Goal: Information Seeking & Learning: Find specific fact

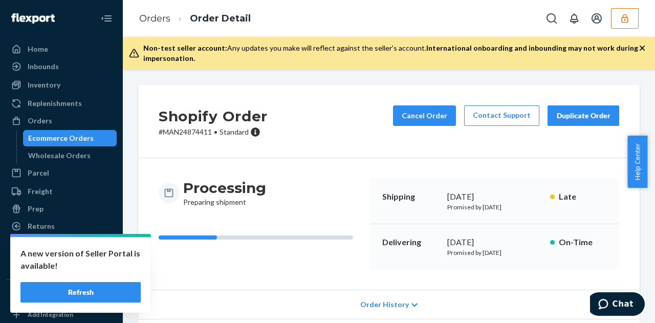
scroll to position [127, 0]
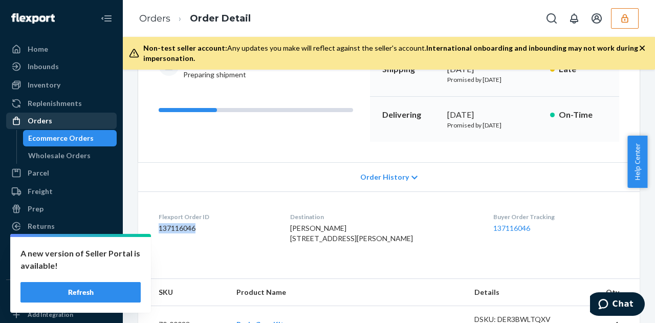
click at [56, 118] on div "Orders" at bounding box center [61, 121] width 109 height 14
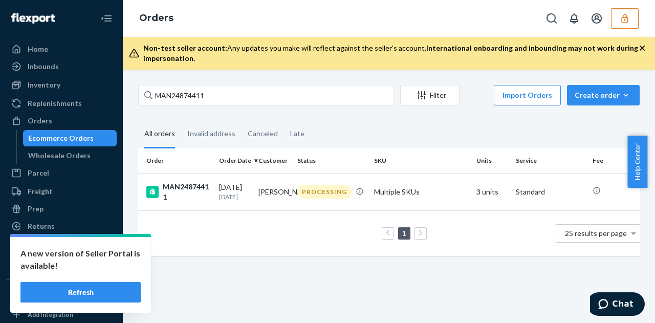
click at [89, 290] on button "Refresh" at bounding box center [80, 292] width 120 height 20
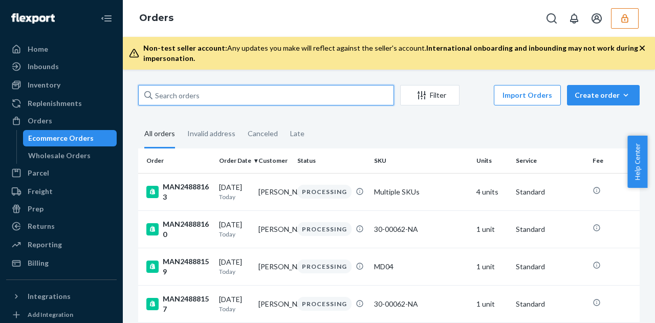
click at [254, 98] on input "text" at bounding box center [266, 95] width 256 height 20
paste input "MAN24869845"
type input "MAN24869845"
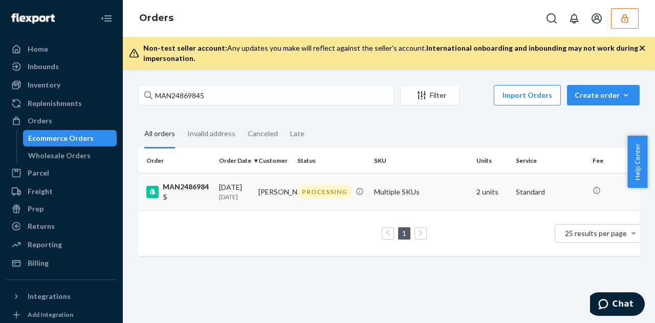
click at [209, 180] on td "MAN24869845" at bounding box center [176, 191] width 77 height 37
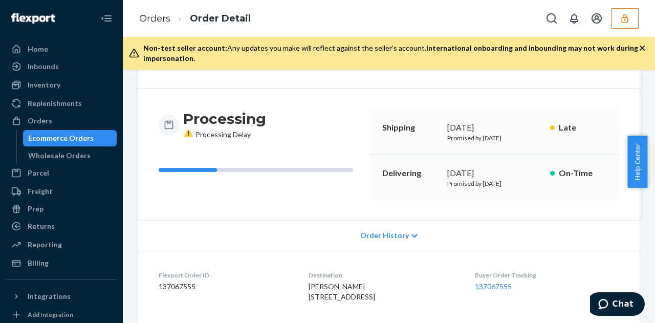
scroll to position [70, 0]
click at [365, 240] on div "Order History" at bounding box center [389, 234] width 502 height 29
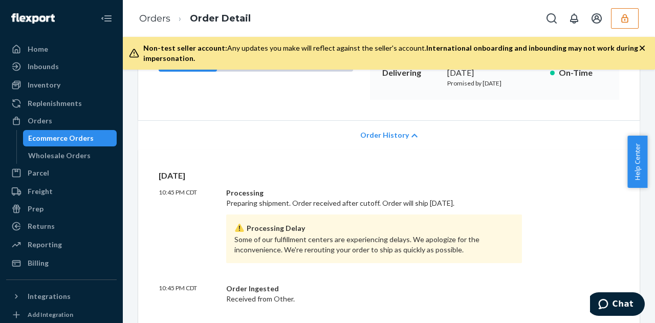
scroll to position [154, 0]
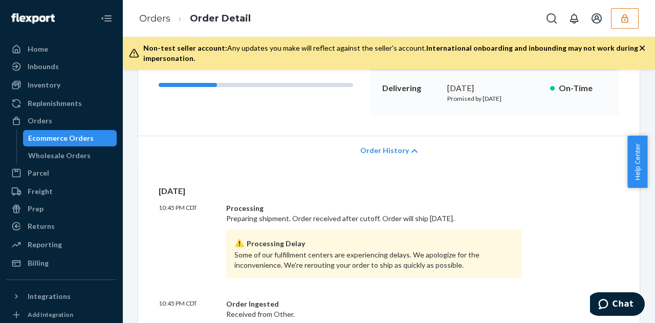
click at [394, 153] on span "Order History" at bounding box center [384, 150] width 49 height 10
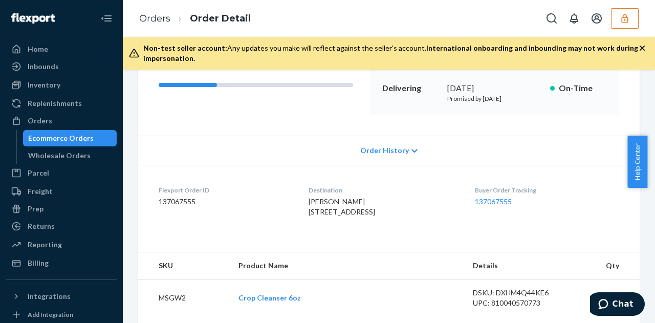
scroll to position [0, 0]
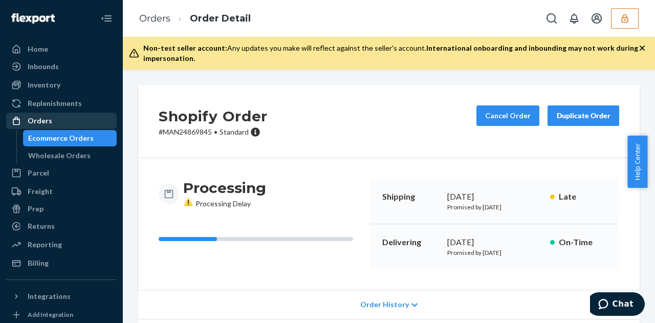
click at [63, 113] on link "Orders" at bounding box center [61, 121] width 111 height 16
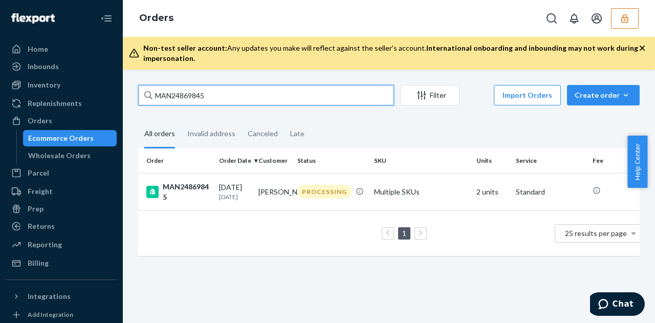
click at [247, 96] on input "MAN24869845" at bounding box center [266, 95] width 256 height 20
paste input "MAN24874411"
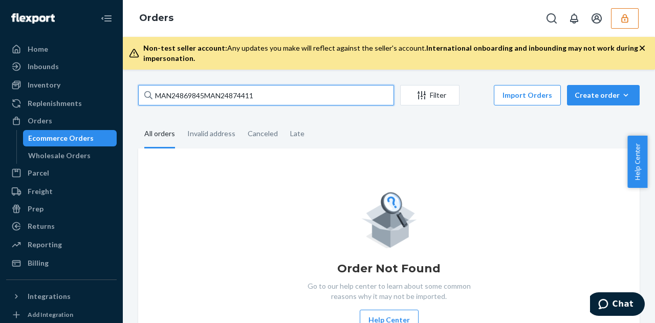
click at [221, 88] on input "MAN24869845MAN24874411" at bounding box center [266, 95] width 256 height 20
paste input "text"
type input "MAN24874411"
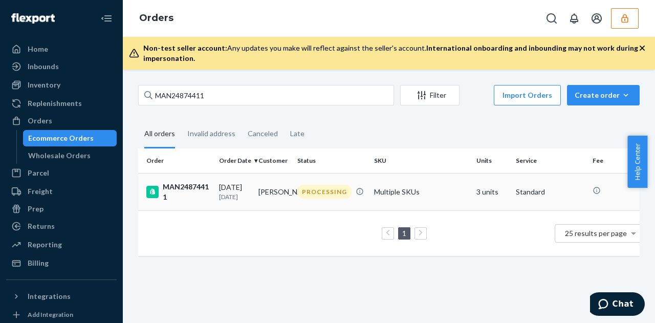
click at [226, 196] on p "[DATE]" at bounding box center [234, 196] width 31 height 9
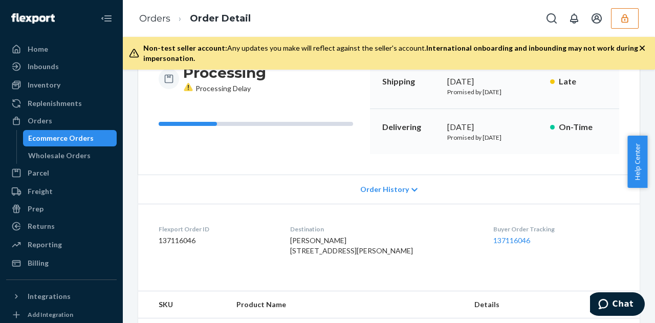
scroll to position [112, 0]
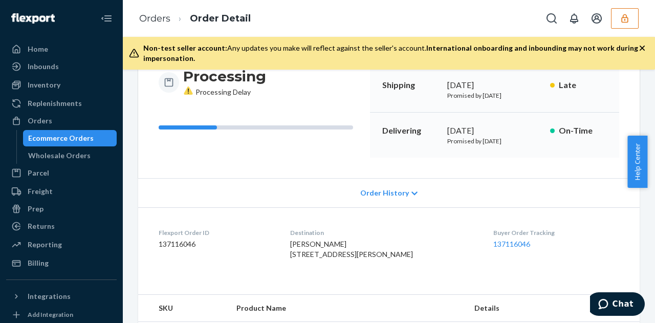
click at [385, 199] on div "Order History" at bounding box center [389, 192] width 502 height 29
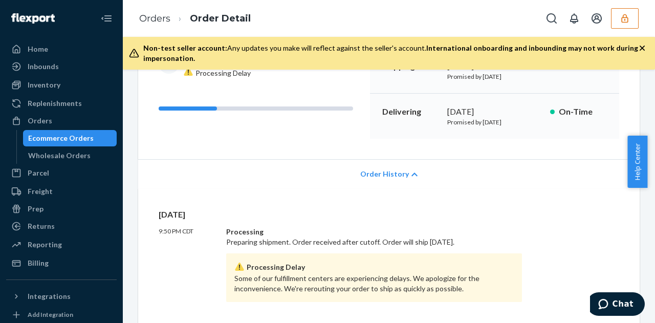
scroll to position [129, 0]
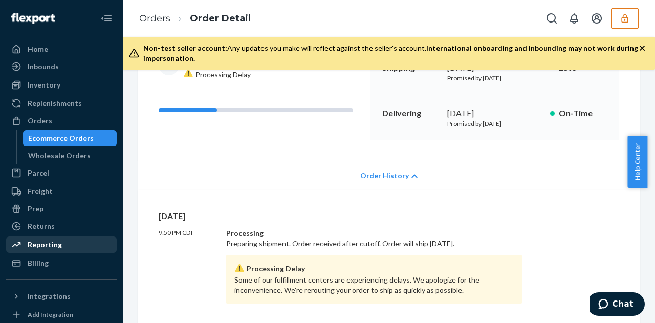
click at [46, 238] on div "Reporting" at bounding box center [61, 244] width 109 height 14
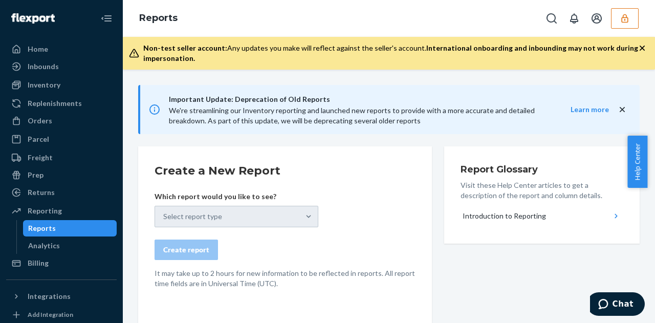
click at [216, 220] on div "Select report type" at bounding box center [237, 216] width 164 height 21
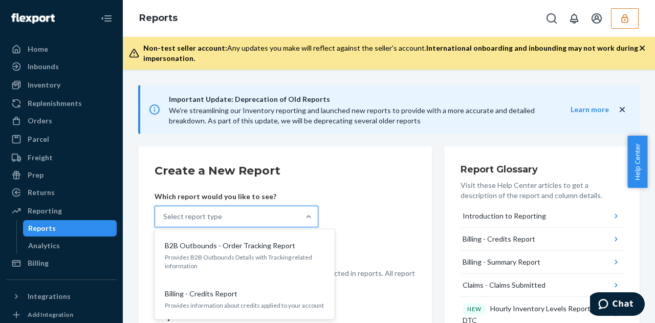
click at [256, 218] on div "Select report type" at bounding box center [227, 216] width 144 height 20
click at [164, 218] on input "option B2B Outbounds - Order Tracking Report focused, 1 of 33. 33 results avail…" at bounding box center [163, 216] width 1 height 10
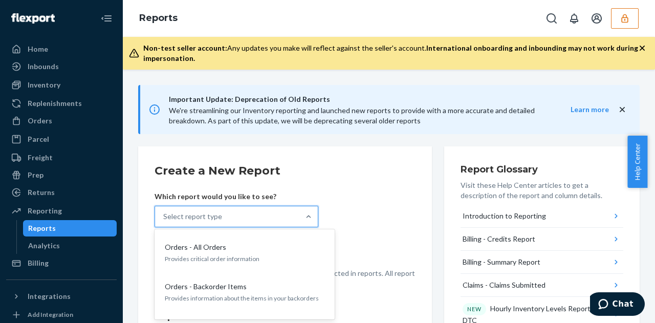
scroll to position [897, 0]
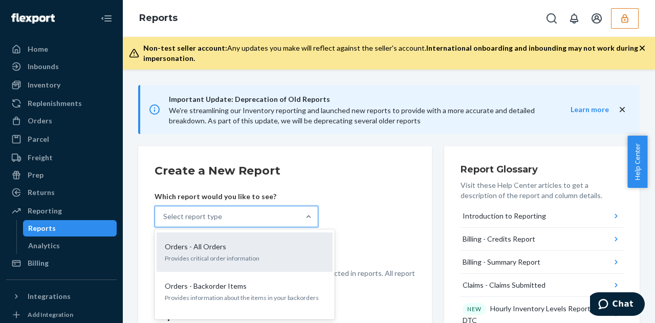
click at [220, 254] on p "Provides critical order information" at bounding box center [245, 258] width 160 height 9
click at [164, 222] on input "option Orders - All Orders focused, 19 of 33. 33 results available. Use Up and …" at bounding box center [163, 216] width 1 height 10
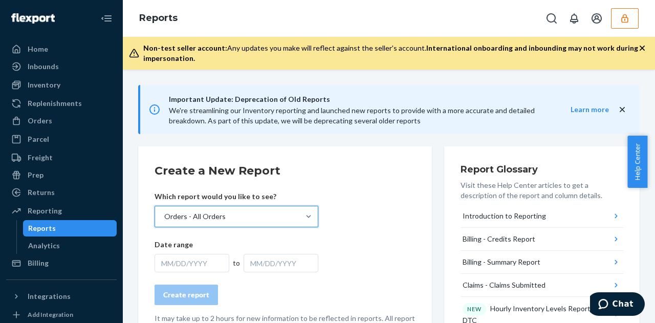
click at [205, 270] on div "MM/DD/YYYY" at bounding box center [192, 263] width 75 height 18
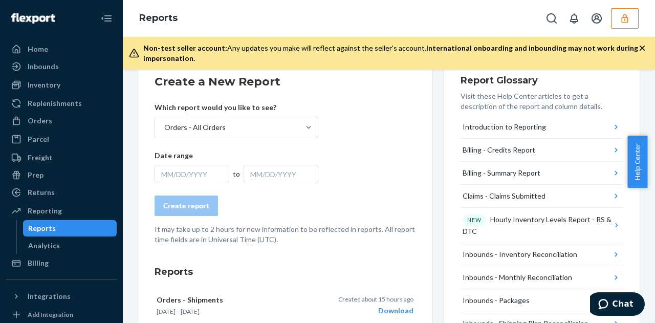
scroll to position [89, 0]
click at [185, 169] on div "MM/DD/YYYY" at bounding box center [192, 174] width 75 height 18
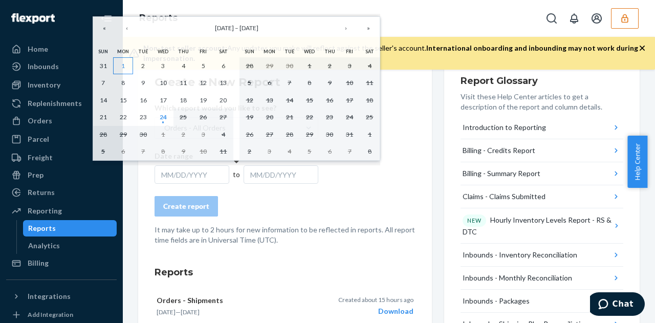
click at [121, 65] on abbr "1" at bounding box center [123, 66] width 4 height 8
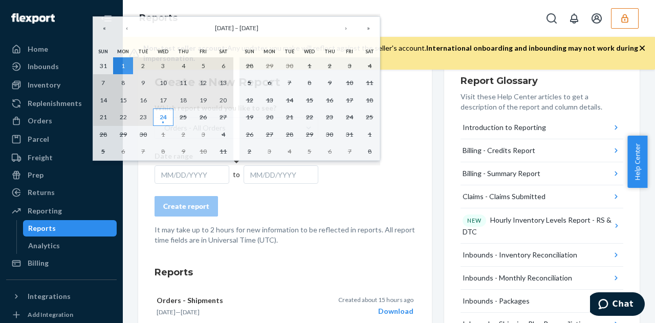
click at [163, 115] on abbr "24" at bounding box center [163, 117] width 7 height 8
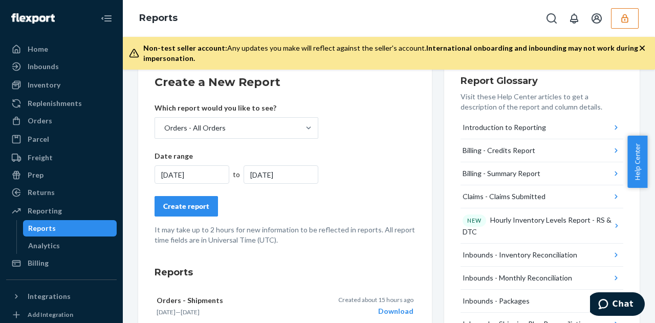
click at [190, 205] on div "Create report" at bounding box center [186, 206] width 46 height 10
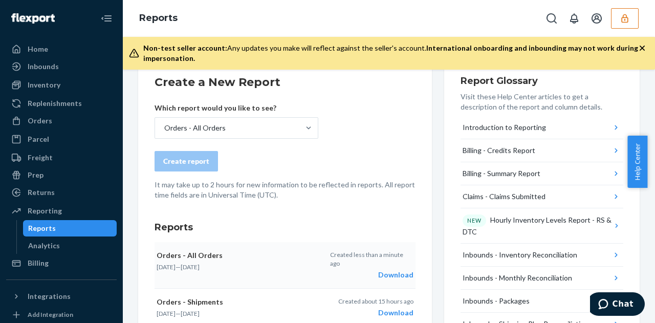
click at [393, 273] on div "Download" at bounding box center [371, 275] width 83 height 10
click at [93, 121] on div "Orders" at bounding box center [61, 121] width 109 height 14
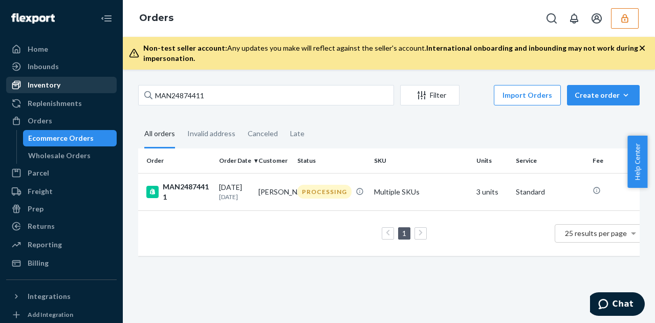
click at [51, 83] on div "Inventory" at bounding box center [44, 85] width 33 height 10
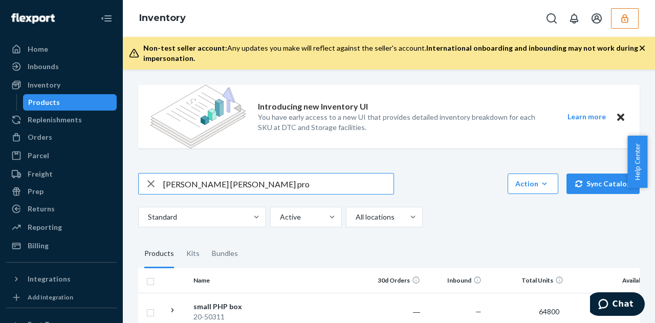
type input "[PERSON_NAME] [PERSON_NAME] pro"
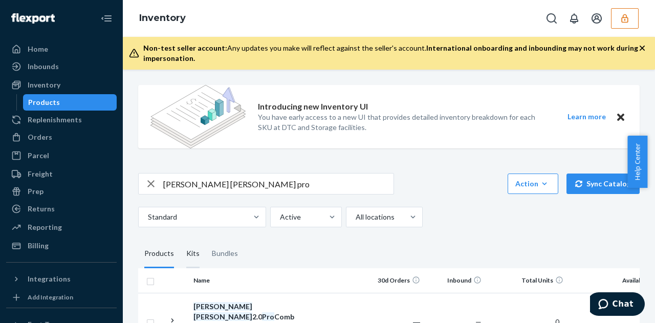
click at [190, 247] on div "Kits" at bounding box center [192, 254] width 13 height 29
click at [180, 240] on input "Kits" at bounding box center [180, 240] width 0 height 0
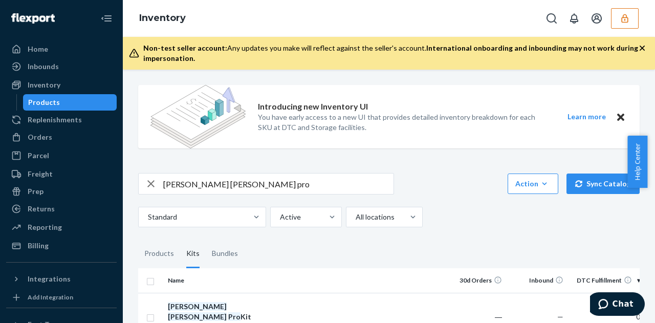
scroll to position [70, 0]
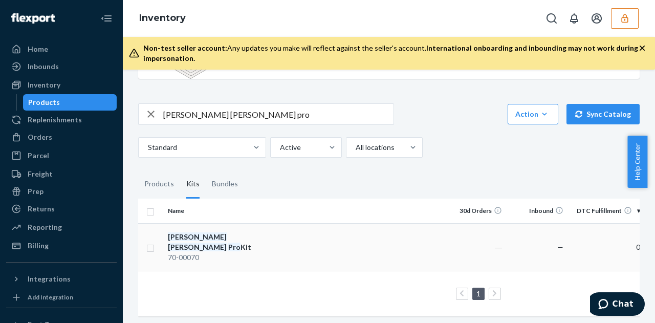
click at [270, 252] on div "70-00070" at bounding box center [221, 257] width 107 height 10
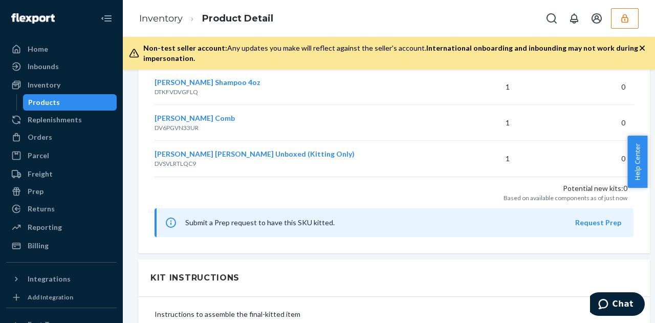
scroll to position [1028, 0]
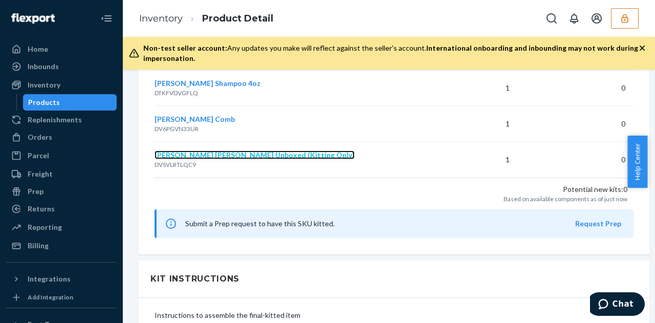
click at [200, 151] on span "[PERSON_NAME] [PERSON_NAME] Unboxed (Kitting Only)" at bounding box center [255, 154] width 200 height 9
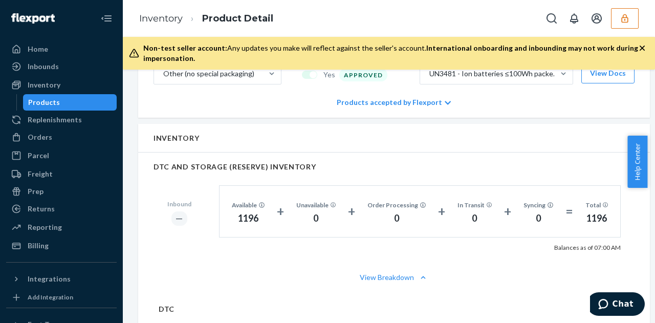
scroll to position [470, 0]
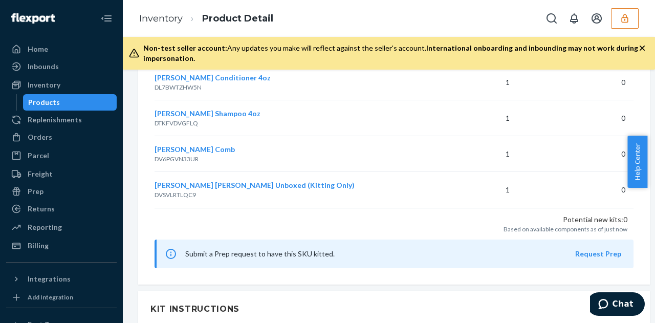
scroll to position [998, 0]
click at [168, 145] on span "[PERSON_NAME] Comb" at bounding box center [195, 148] width 80 height 9
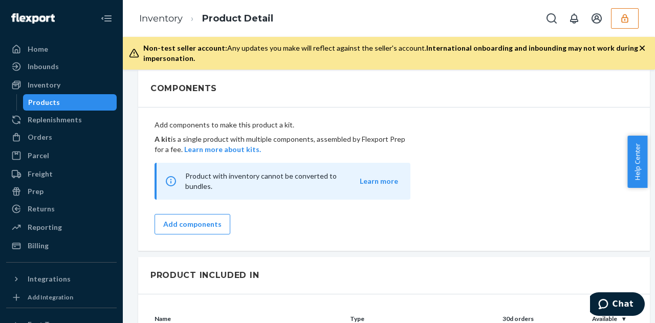
scroll to position [827, 0]
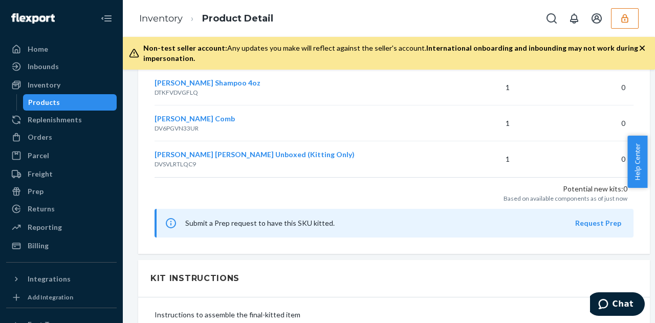
scroll to position [954, 0]
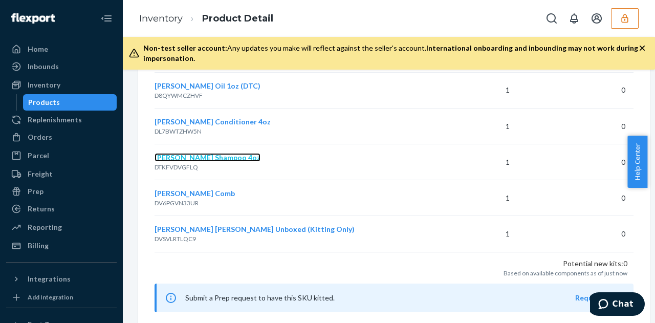
click at [185, 153] on span "[PERSON_NAME] Shampoo 4oz" at bounding box center [208, 157] width 106 height 9
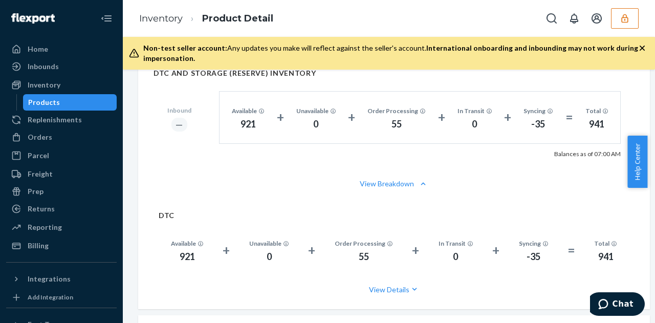
scroll to position [540, 0]
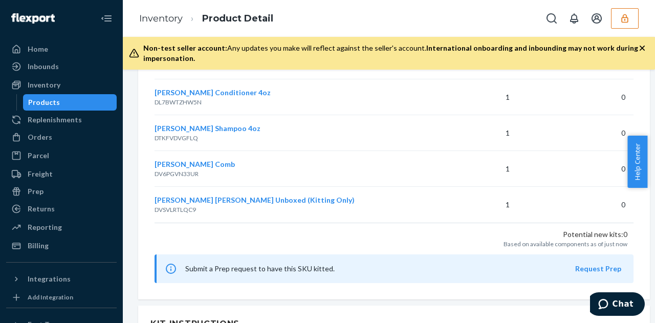
scroll to position [908, 0]
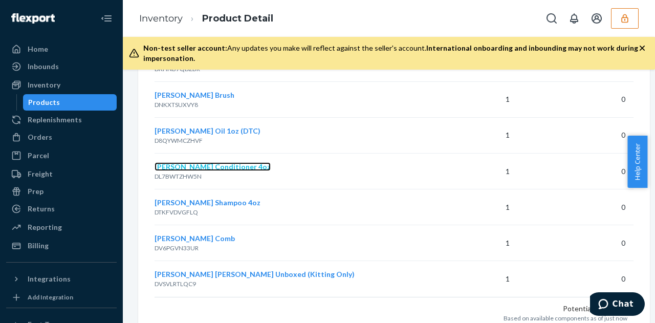
click at [201, 163] on span "[PERSON_NAME] Conditioner 4oz" at bounding box center [213, 166] width 116 height 9
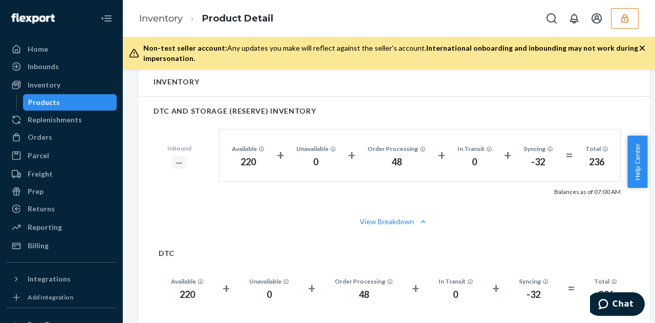
scroll to position [655, 0]
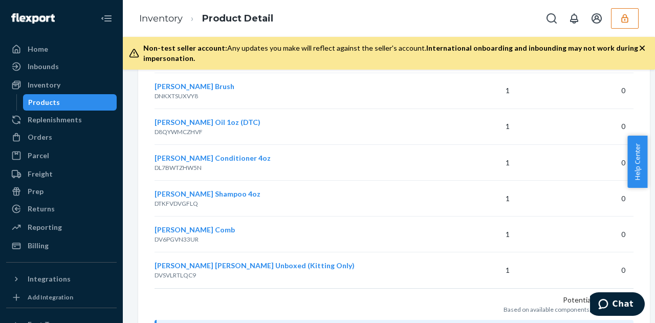
scroll to position [918, 0]
click at [188, 117] on span "[PERSON_NAME] Oil 1oz (DTC)" at bounding box center [208, 121] width 106 height 9
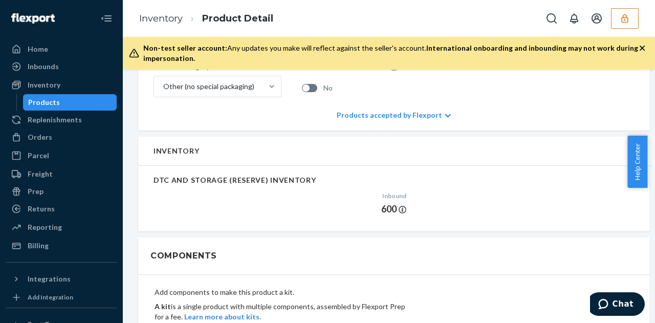
scroll to position [497, 0]
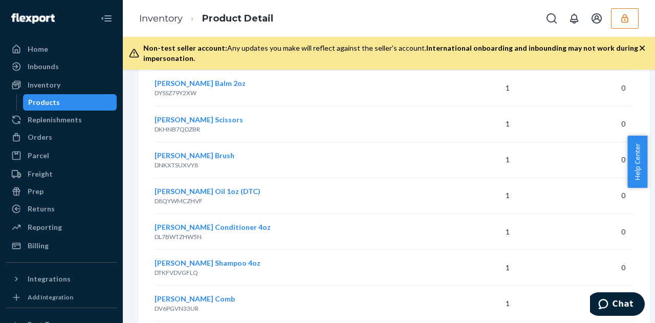
scroll to position [848, 0]
click at [177, 156] on span "[PERSON_NAME] Brush" at bounding box center [195, 155] width 80 height 9
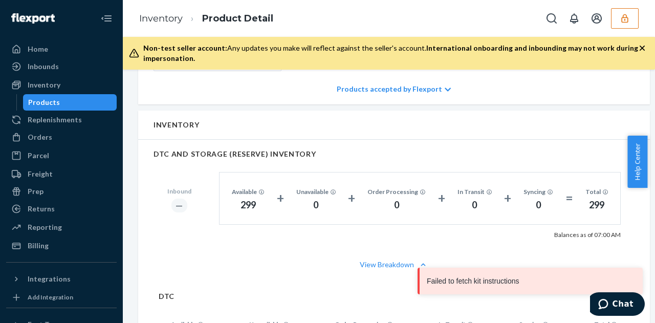
scroll to position [626, 0]
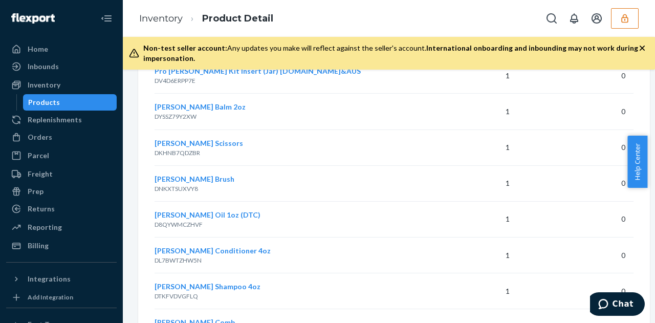
scroll to position [822, 0]
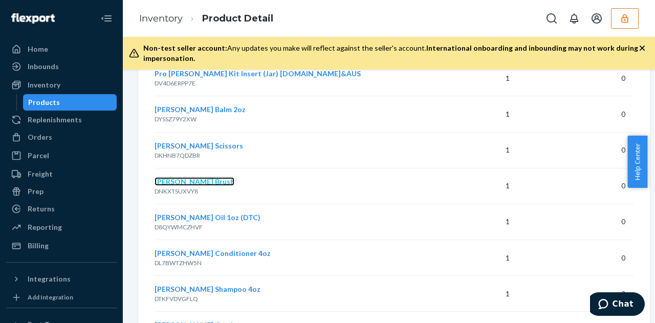
click at [171, 180] on span "[PERSON_NAME] Brush" at bounding box center [195, 181] width 80 height 9
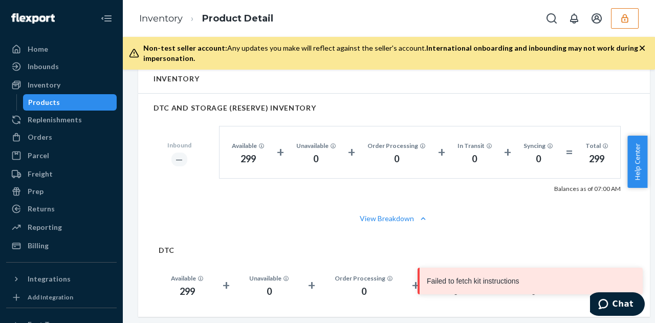
scroll to position [573, 0]
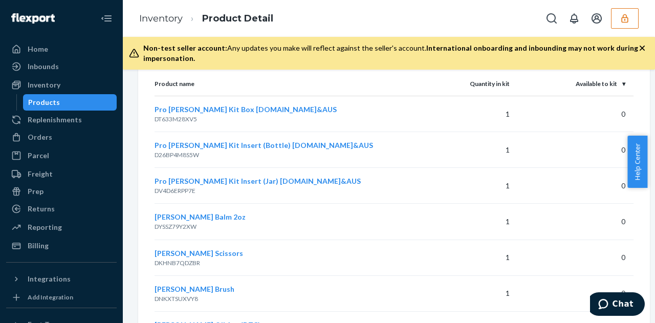
scroll to position [795, 0]
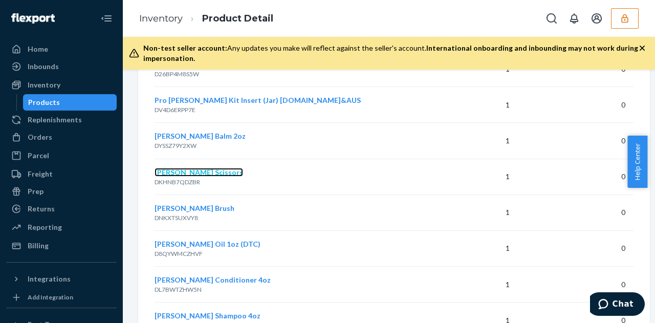
click at [187, 172] on span "[PERSON_NAME] Scissors" at bounding box center [199, 172] width 89 height 9
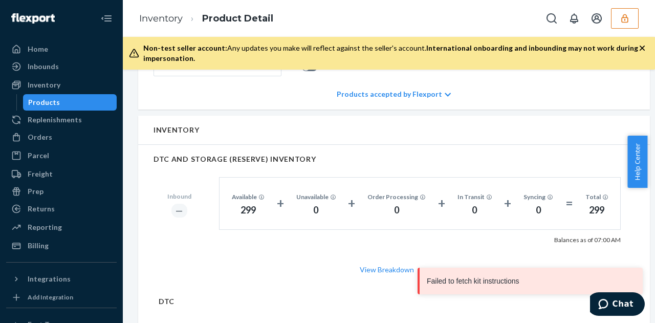
scroll to position [524, 0]
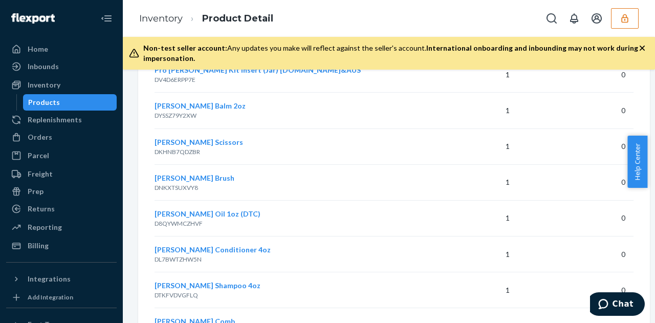
scroll to position [760, 0]
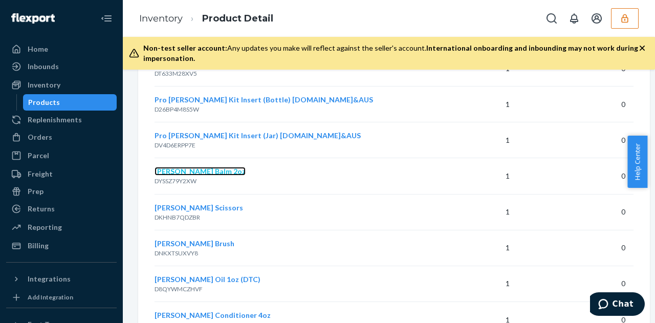
click at [164, 167] on span "[PERSON_NAME] Balm 2oz" at bounding box center [200, 171] width 91 height 9
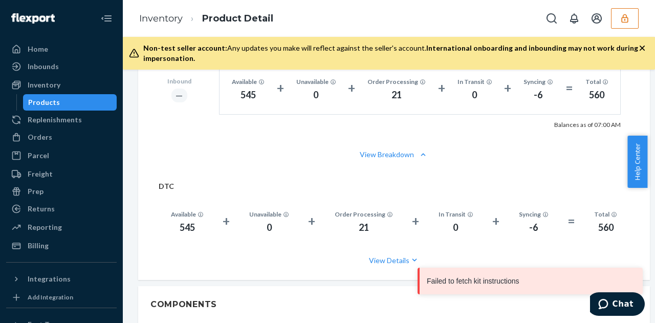
scroll to position [636, 0]
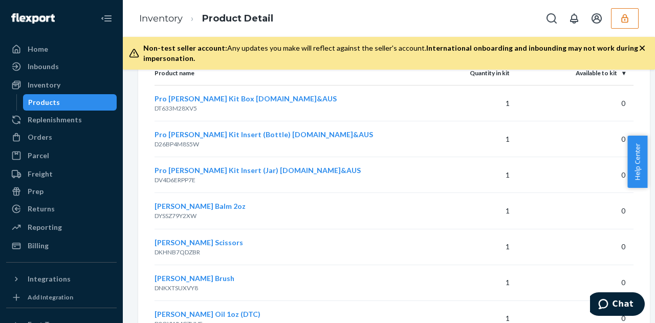
scroll to position [724, 0]
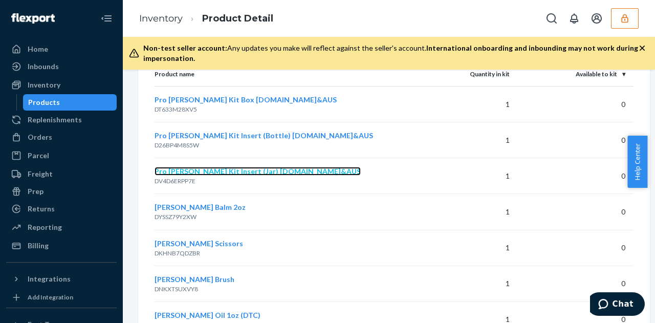
click at [200, 169] on span "Pro [PERSON_NAME] Kit Insert (Jar) [DOMAIN_NAME]&AUS" at bounding box center [258, 171] width 206 height 9
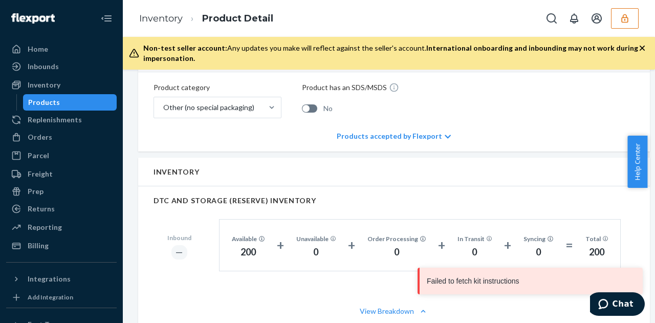
scroll to position [464, 0]
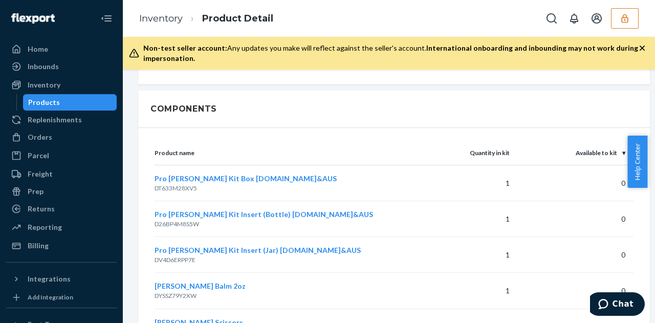
scroll to position [645, 0]
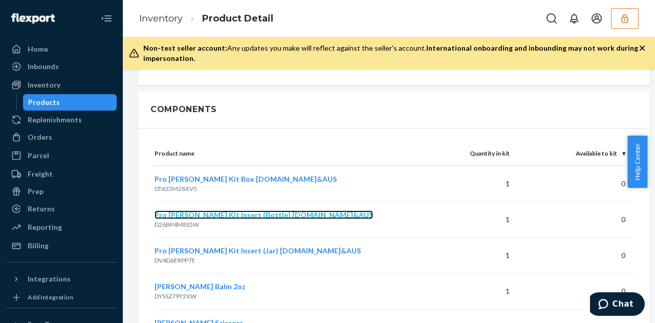
click at [227, 213] on span "Pro [PERSON_NAME] Kit Insert (Bottle) [DOMAIN_NAME]&AUS" at bounding box center [264, 214] width 219 height 9
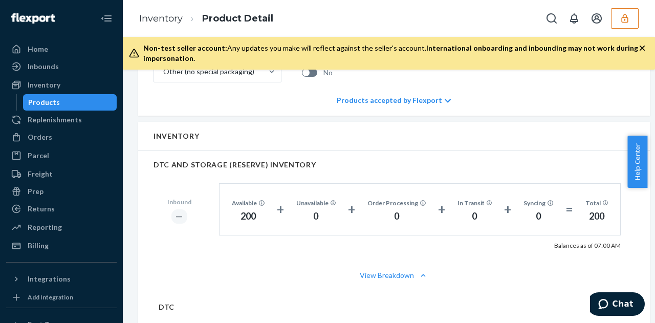
scroll to position [514, 0]
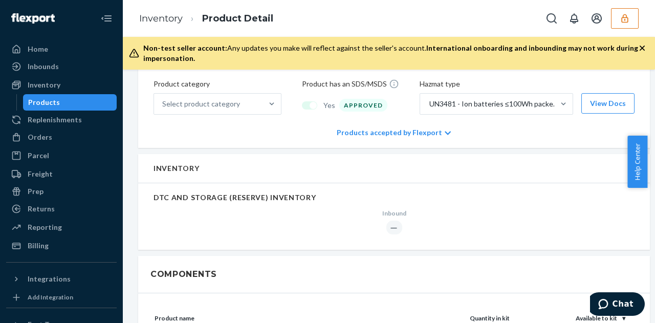
scroll to position [685, 0]
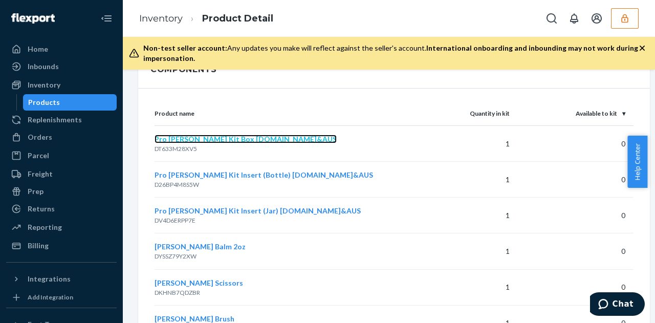
click at [203, 137] on span "Pro [PERSON_NAME] Kit Box [DOMAIN_NAME]&AUS" at bounding box center [246, 139] width 182 height 9
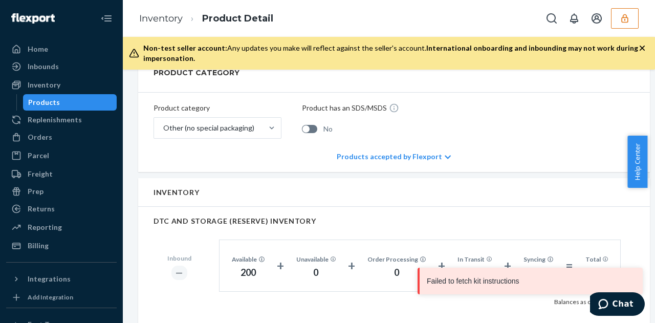
scroll to position [581, 0]
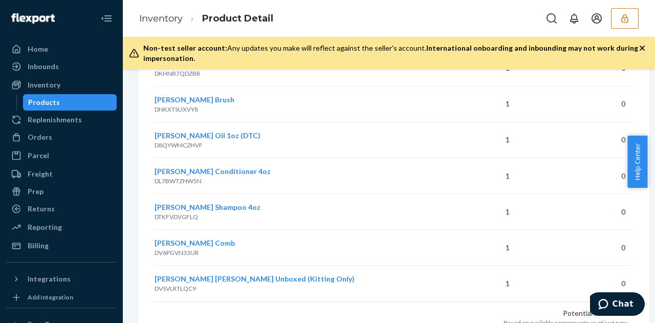
scroll to position [893, 0]
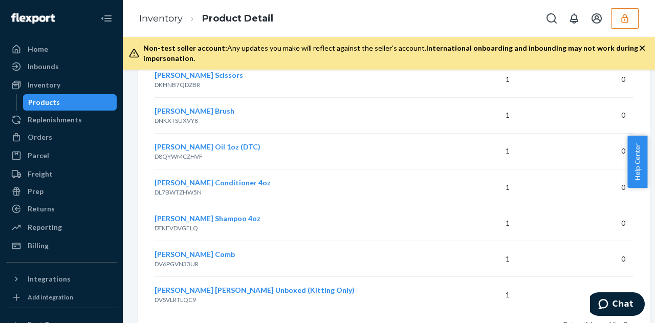
click at [320, 209] on td "[PERSON_NAME] Shampoo 4oz DTKFVDVGFLQ" at bounding box center [275, 223] width 240 height 36
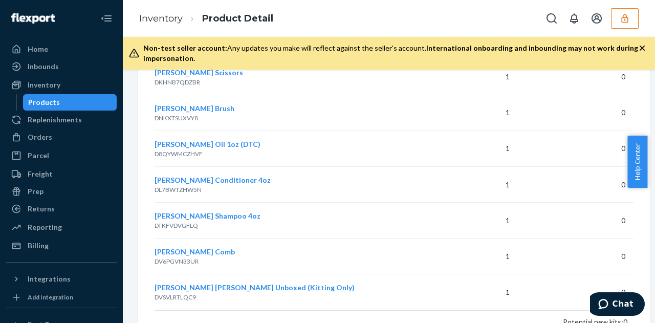
scroll to position [896, 0]
drag, startPoint x: 203, startPoint y: 188, endPoint x: 155, endPoint y: 178, distance: 48.7
click at [155, 178] on td "[PERSON_NAME] Conditioner 4oz DL7BWTZHW5N" at bounding box center [275, 184] width 240 height 36
copy td "[PERSON_NAME] Conditioner 4oz DL7BWTZHW5N"
click at [177, 175] on span "[PERSON_NAME] Conditioner 4oz" at bounding box center [213, 179] width 116 height 9
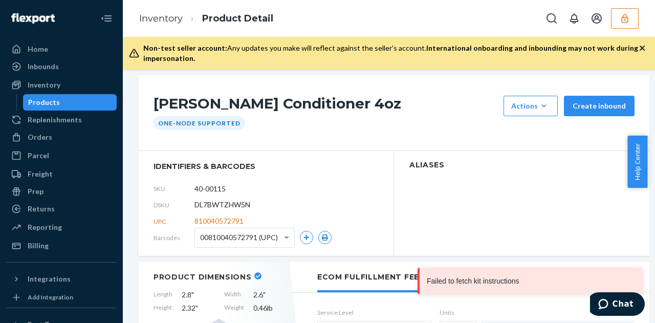
scroll to position [83, 0]
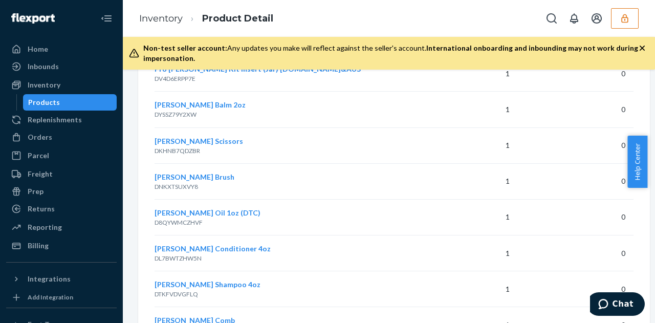
scroll to position [827, 0]
click at [202, 209] on span "[PERSON_NAME] Oil 1oz (DTC)" at bounding box center [208, 212] width 106 height 9
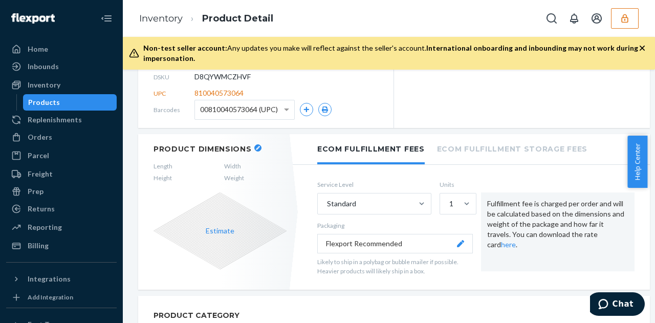
scroll to position [216, 0]
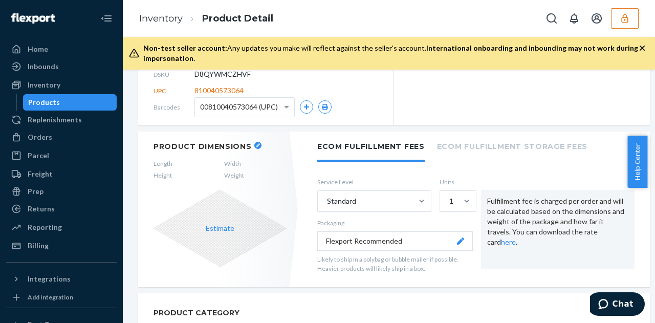
click at [519, 144] on li "Ecom Fulfillment Storage Fees" at bounding box center [512, 146] width 150 height 28
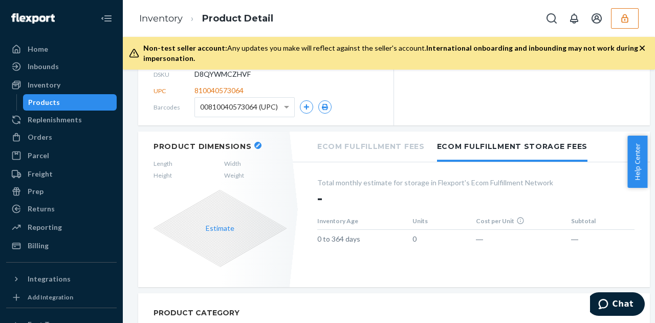
click at [370, 139] on li "Ecom Fulfillment Fees" at bounding box center [370, 146] width 107 height 28
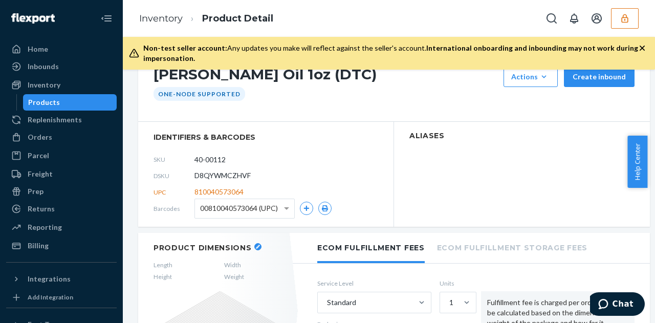
scroll to position [115, 0]
click at [244, 172] on span "D8QYWMCZHVF" at bounding box center [222, 175] width 56 height 10
copy span "D8QYWMCZHVF"
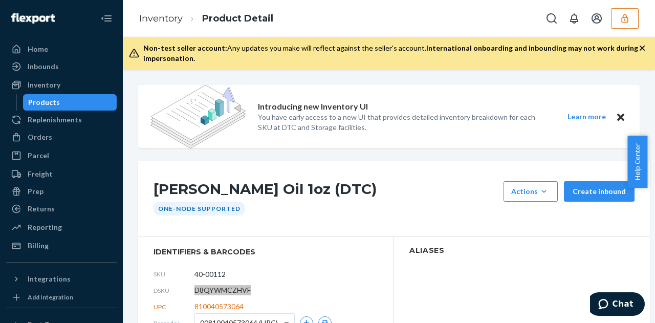
scroll to position [199, 0]
